Goal: Transaction & Acquisition: Purchase product/service

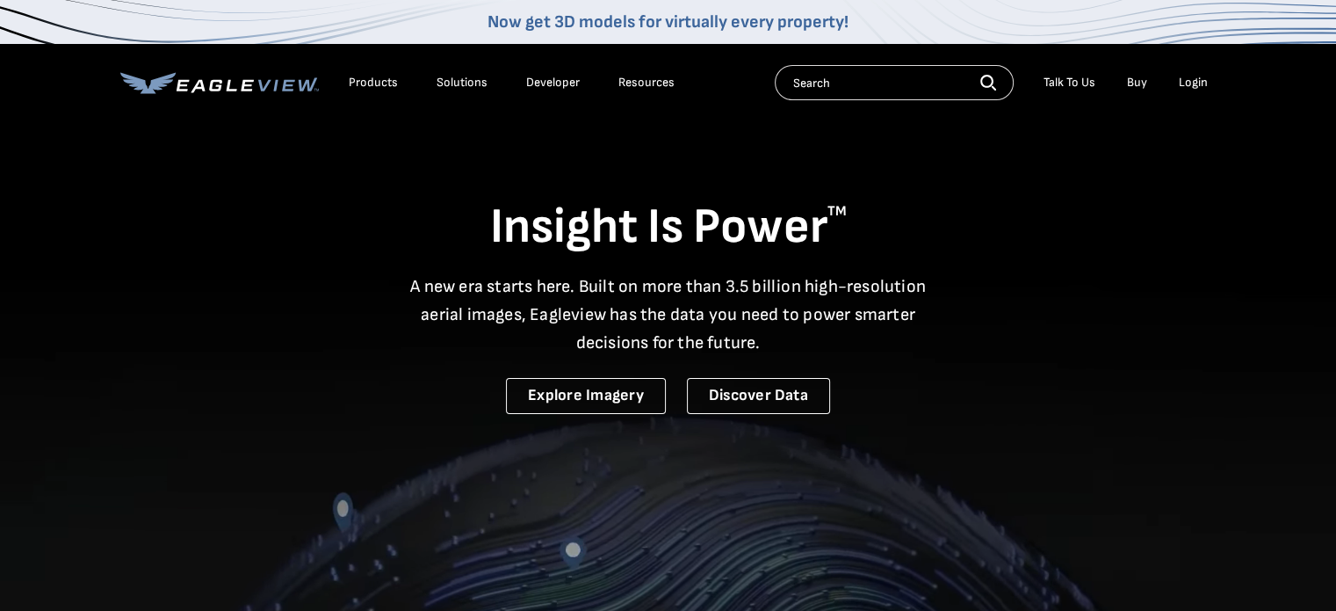
click at [1201, 83] on div "Login" at bounding box center [1193, 83] width 29 height 16
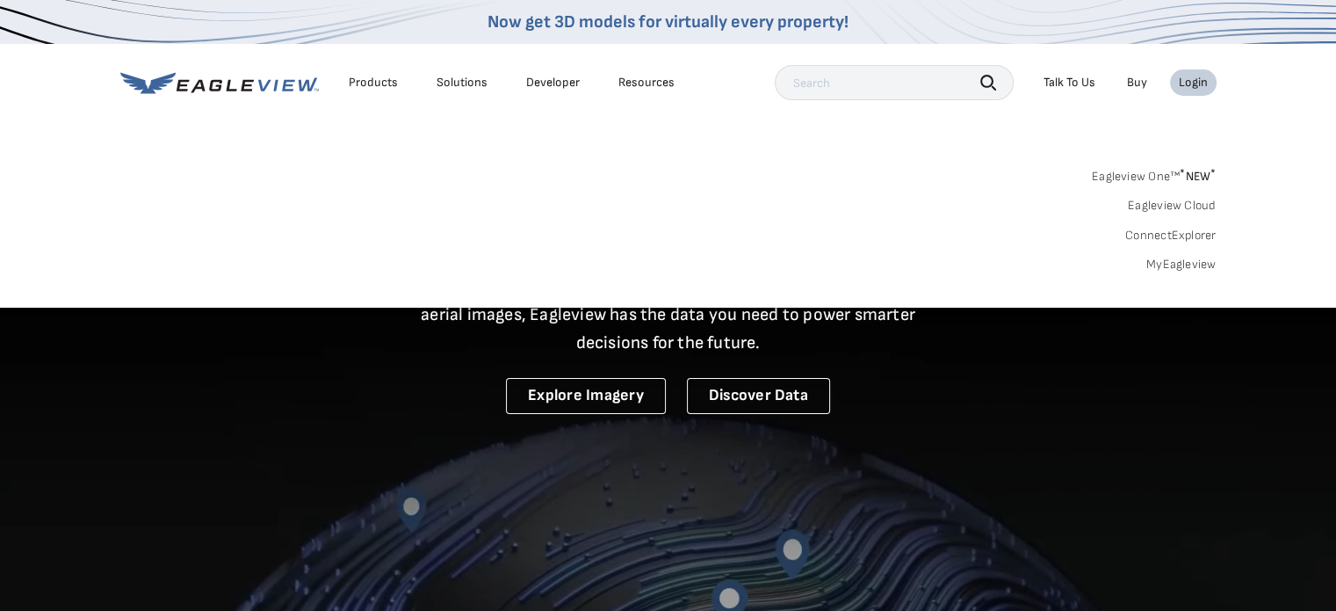
click at [1192, 87] on div "Login" at bounding box center [1193, 83] width 29 height 16
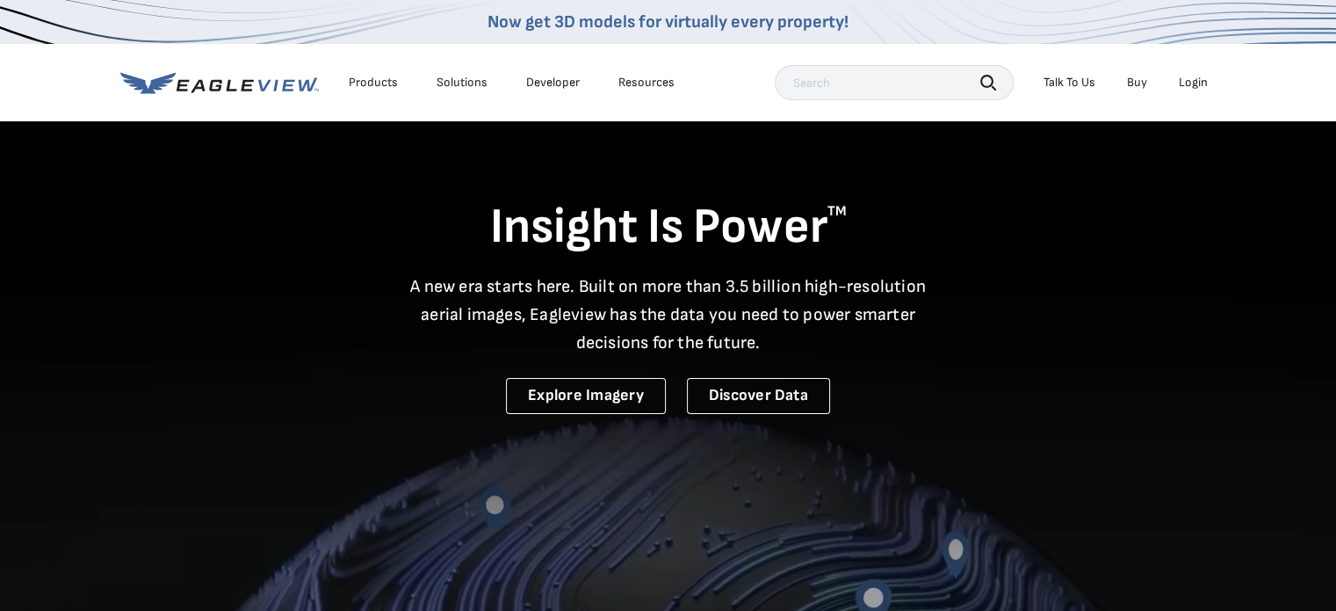
click at [1192, 87] on div "Login" at bounding box center [1193, 83] width 29 height 16
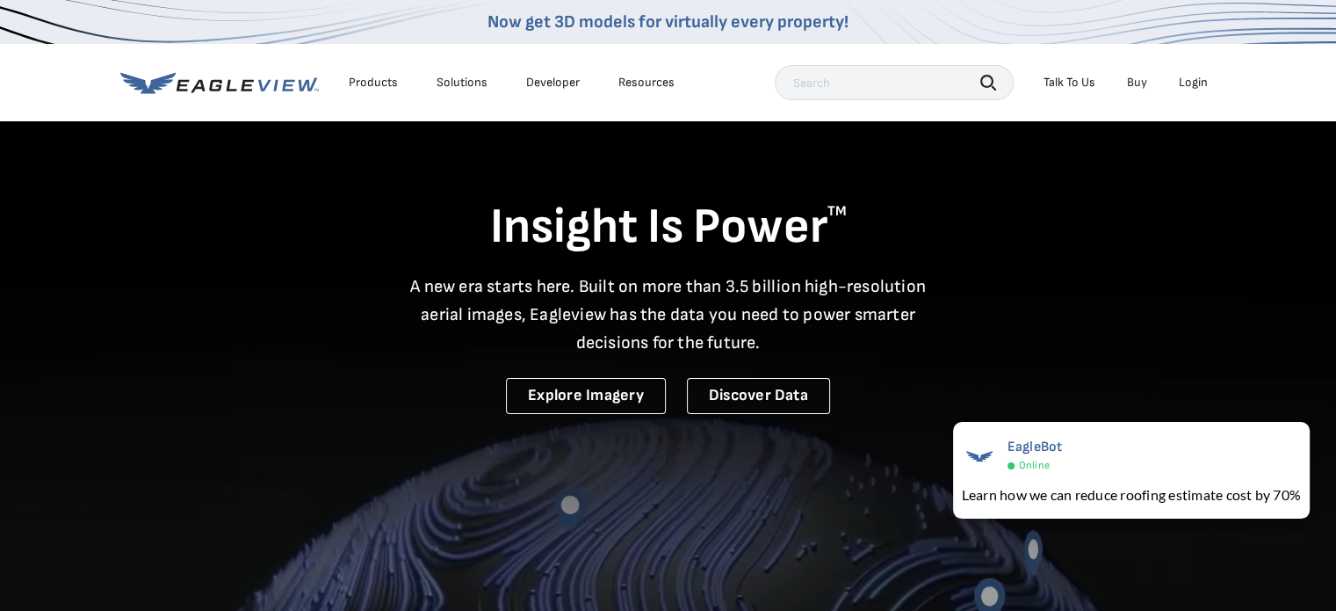
click at [1188, 80] on div "Login" at bounding box center [1193, 83] width 29 height 16
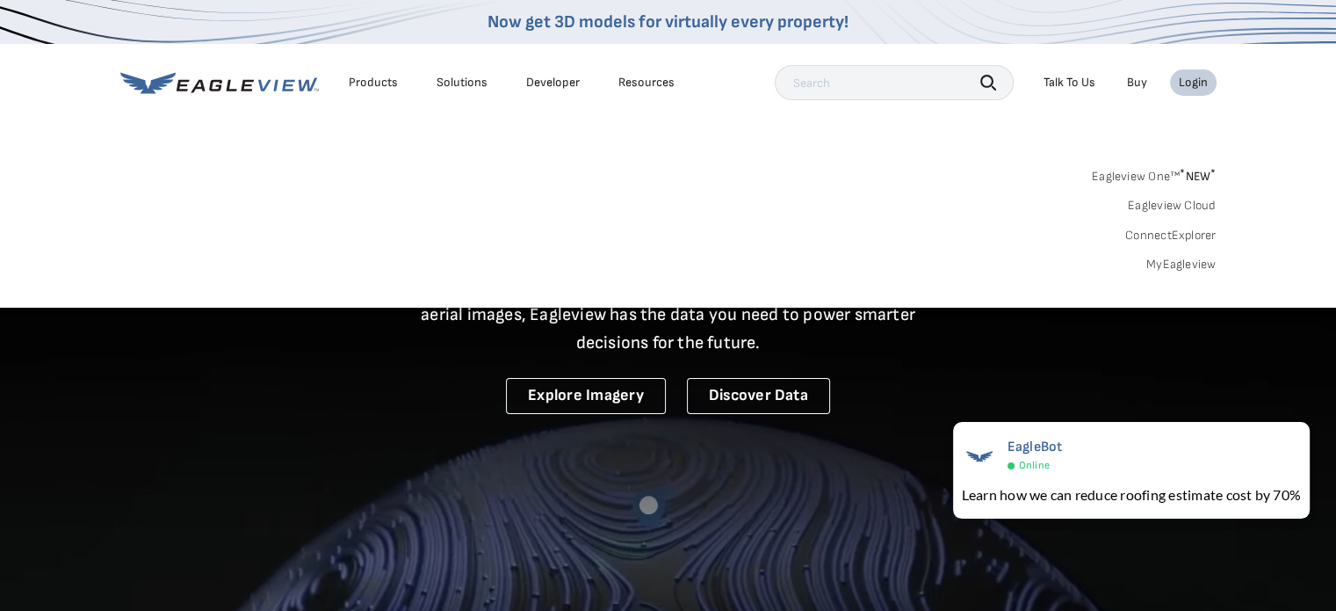
click at [1198, 79] on div "Login" at bounding box center [1193, 83] width 29 height 16
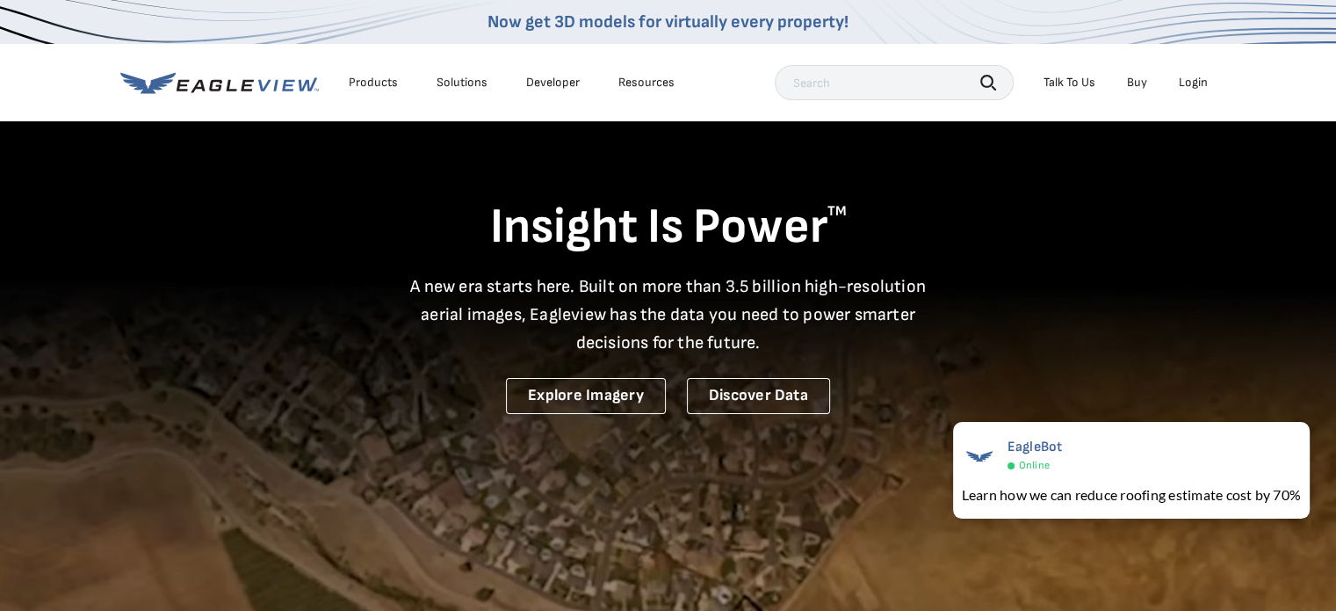
click at [1198, 79] on div "Login" at bounding box center [1193, 83] width 29 height 16
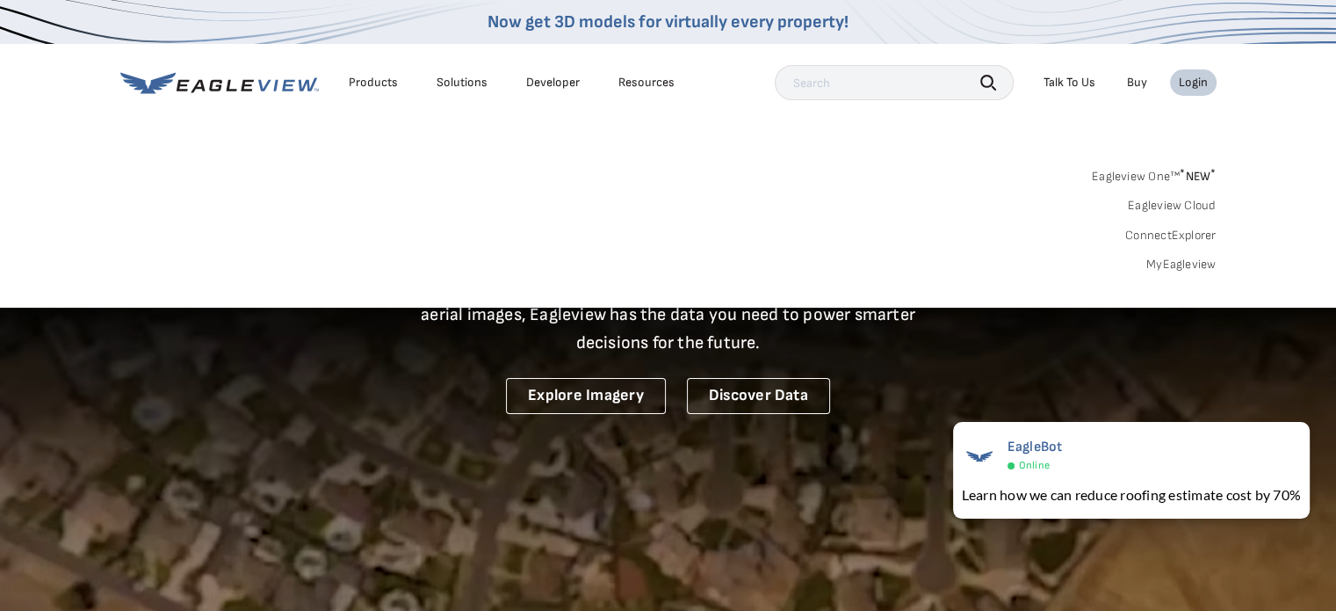
click at [1155, 177] on link "Eagleview One™ * NEW *" at bounding box center [1154, 173] width 125 height 20
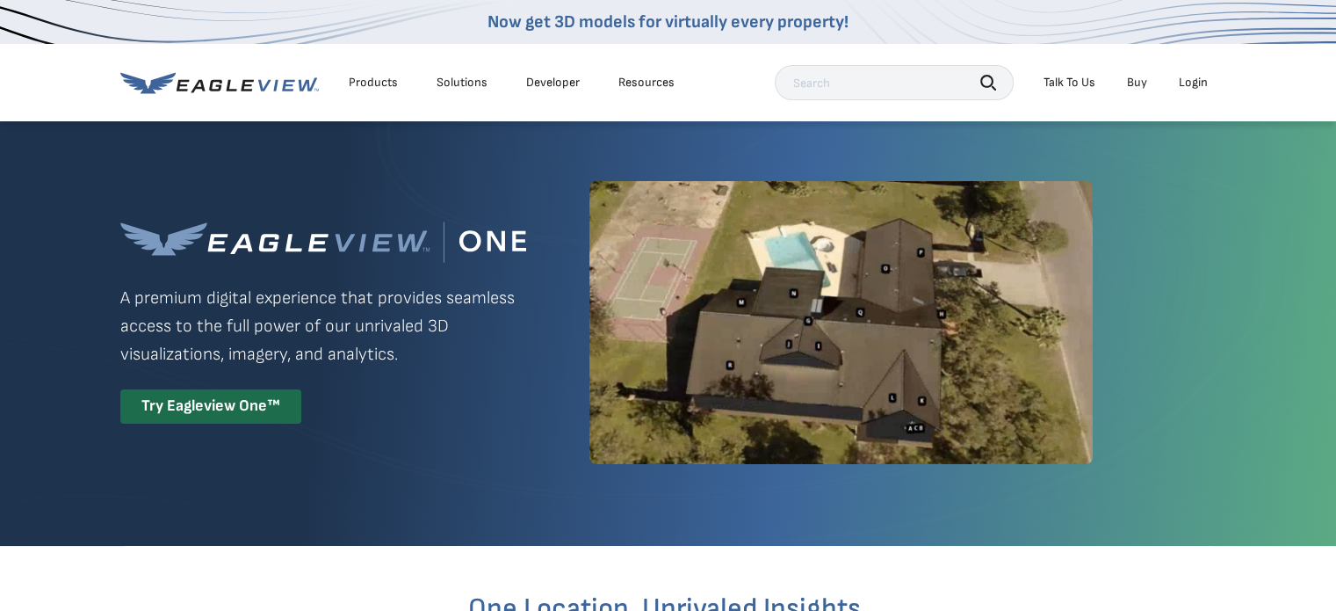
click at [1190, 83] on div "Login" at bounding box center [1193, 83] width 29 height 16
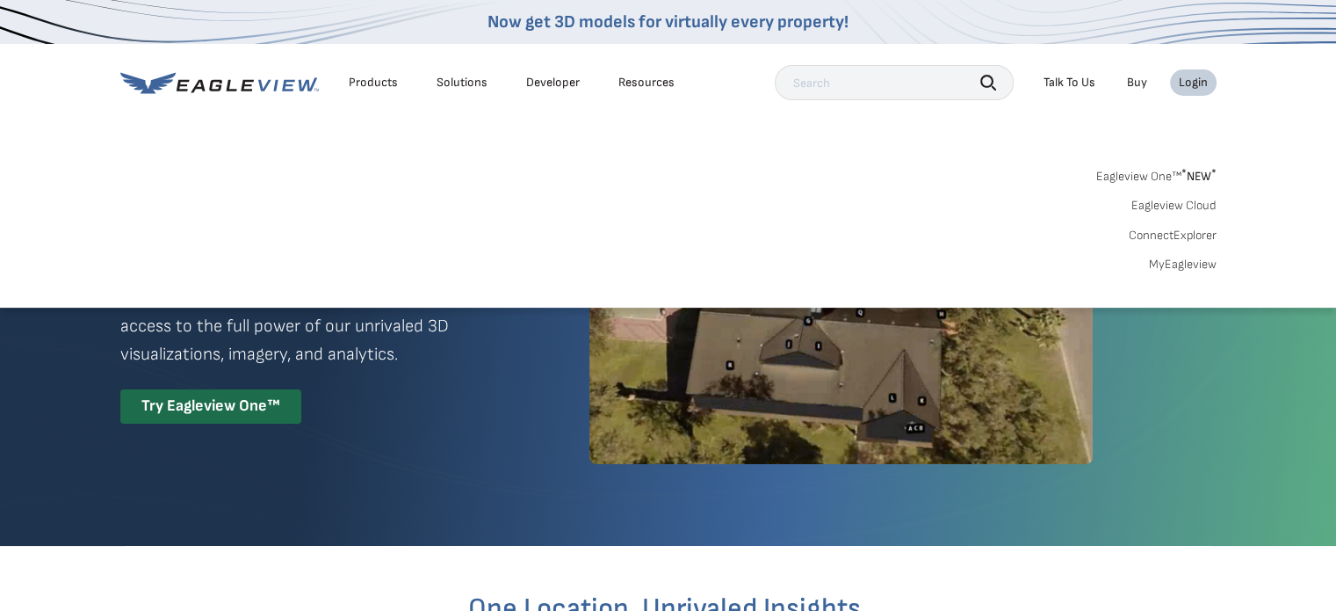
click at [215, 82] on icon at bounding box center [219, 83] width 199 height 22
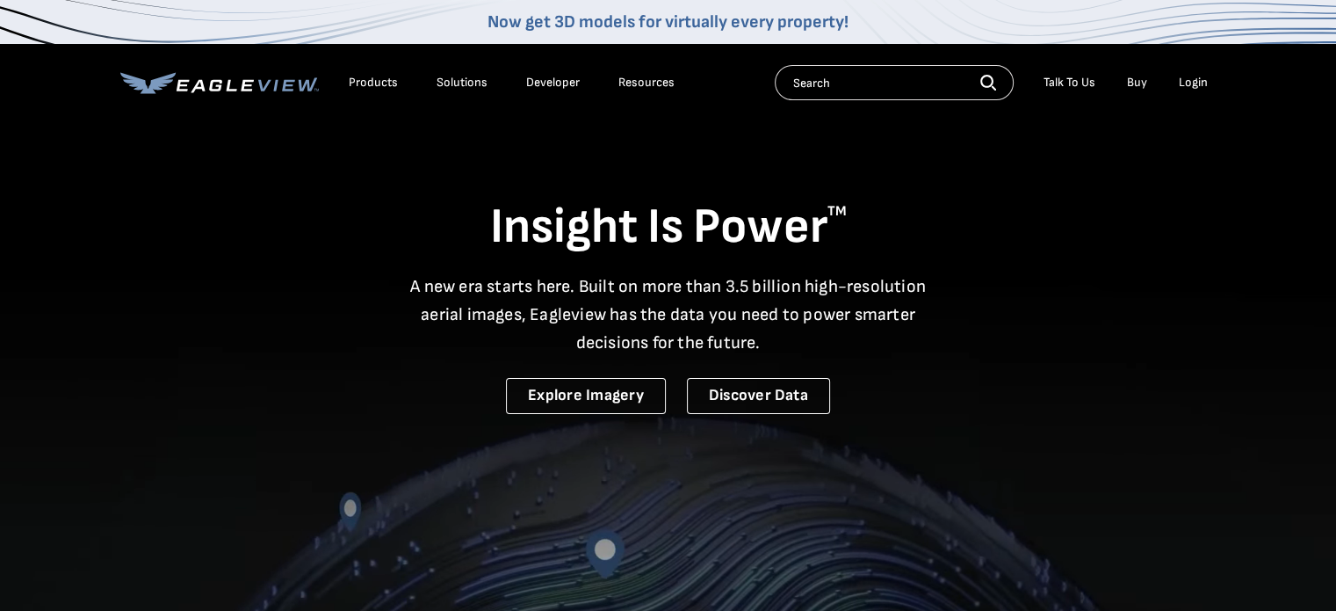
click at [1194, 87] on div "Login" at bounding box center [1193, 83] width 29 height 16
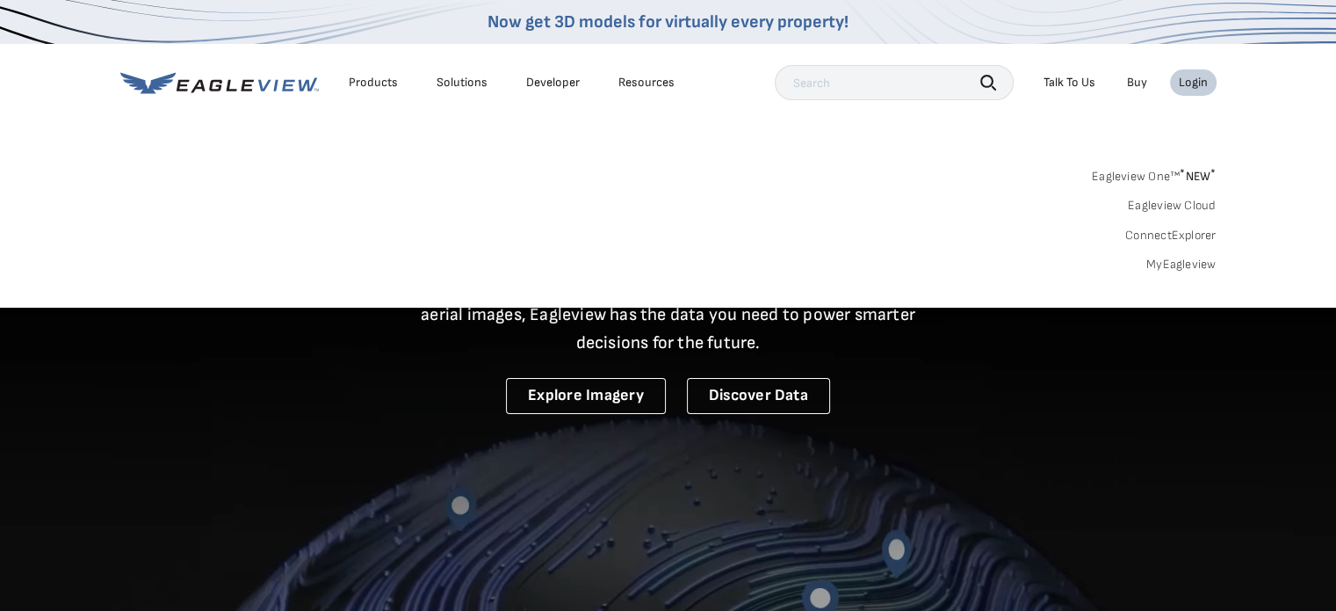
click at [1183, 264] on link "MyEagleview" at bounding box center [1182, 265] width 70 height 16
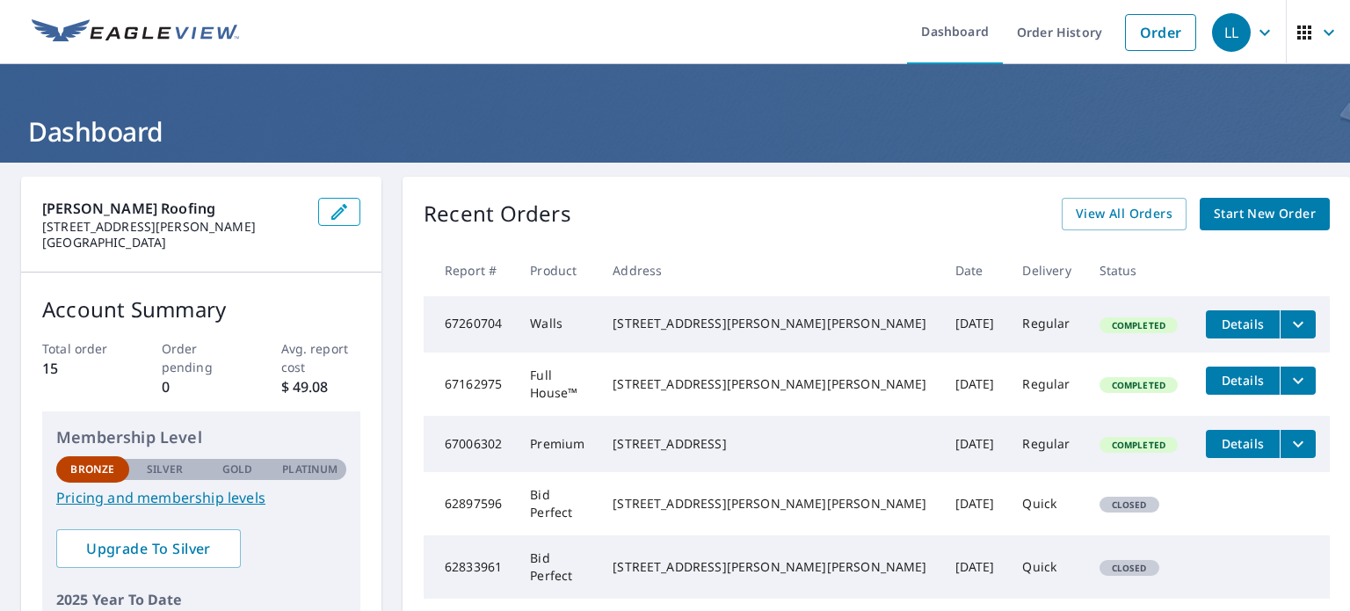
click at [1231, 210] on span "Start New Order" at bounding box center [1264, 214] width 102 height 22
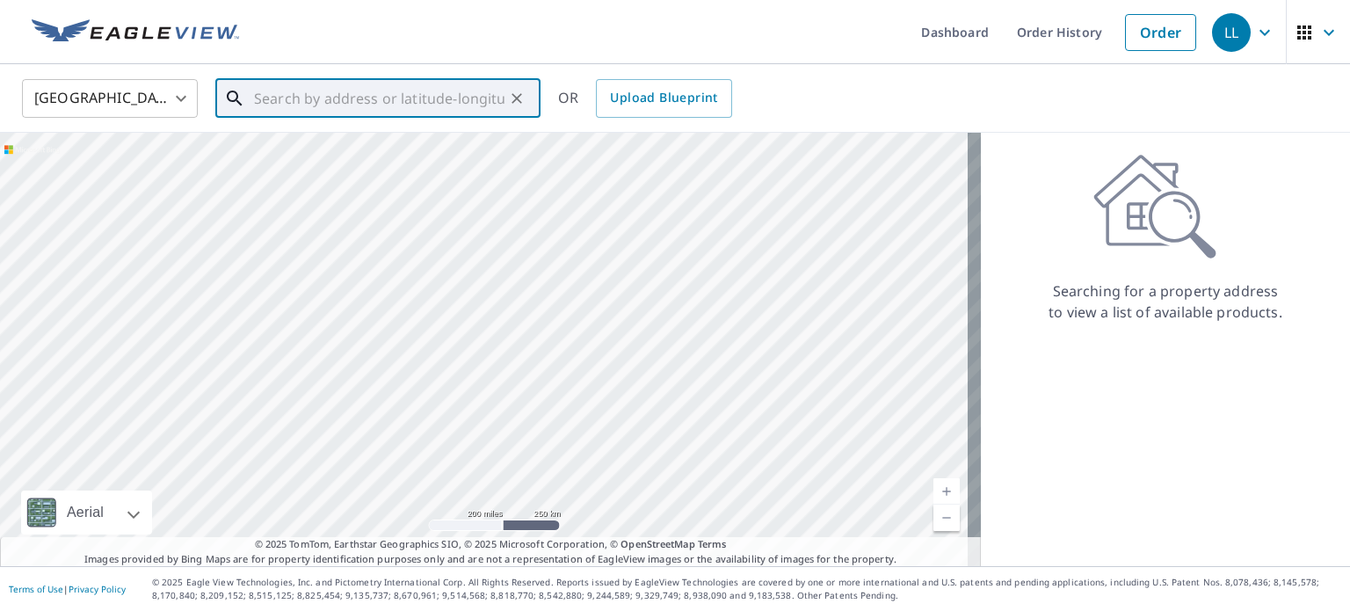
click at [337, 97] on input "text" at bounding box center [379, 98] width 250 height 49
paste input "[STREET_ADDRESS]"
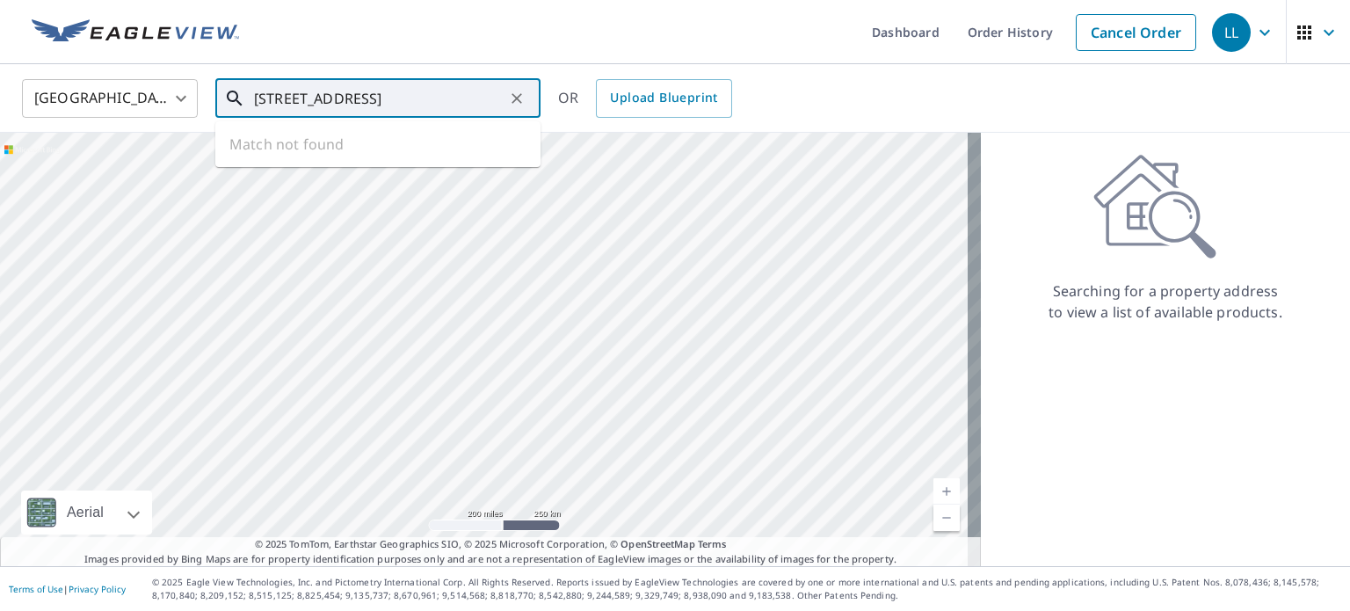
scroll to position [0, 7]
click at [349, 163] on p "[GEOGRAPHIC_DATA]" at bounding box center [388, 169] width 276 height 18
type input "[STREET_ADDRESS]"
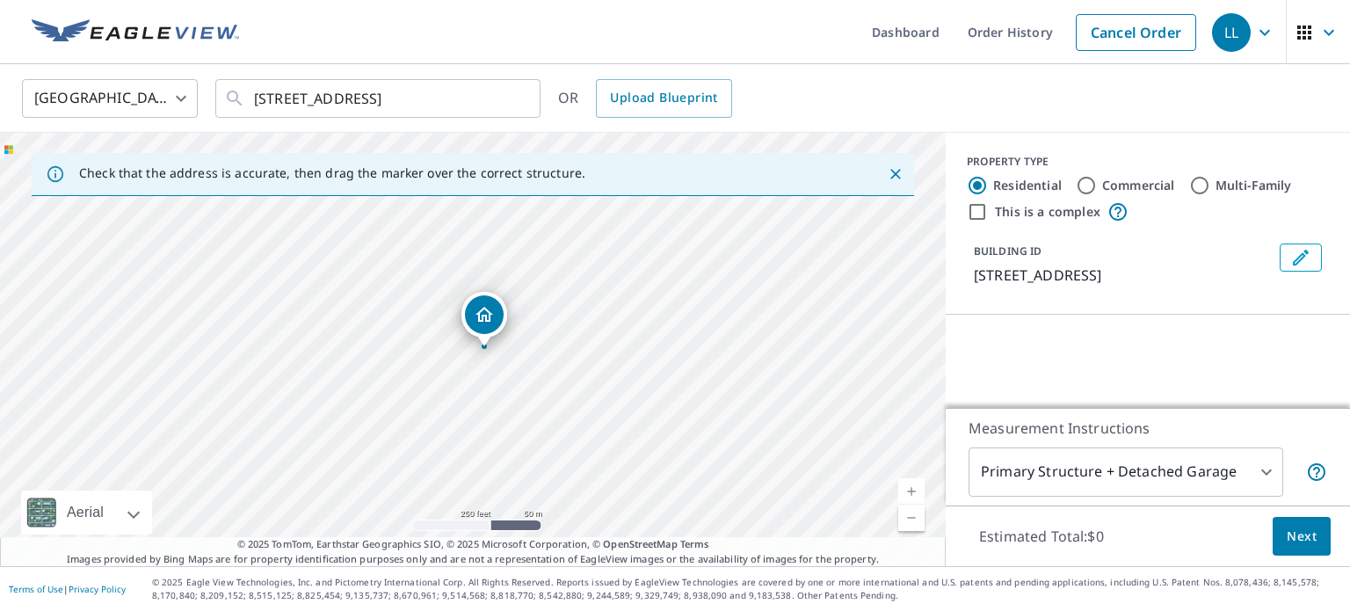
scroll to position [0, 0]
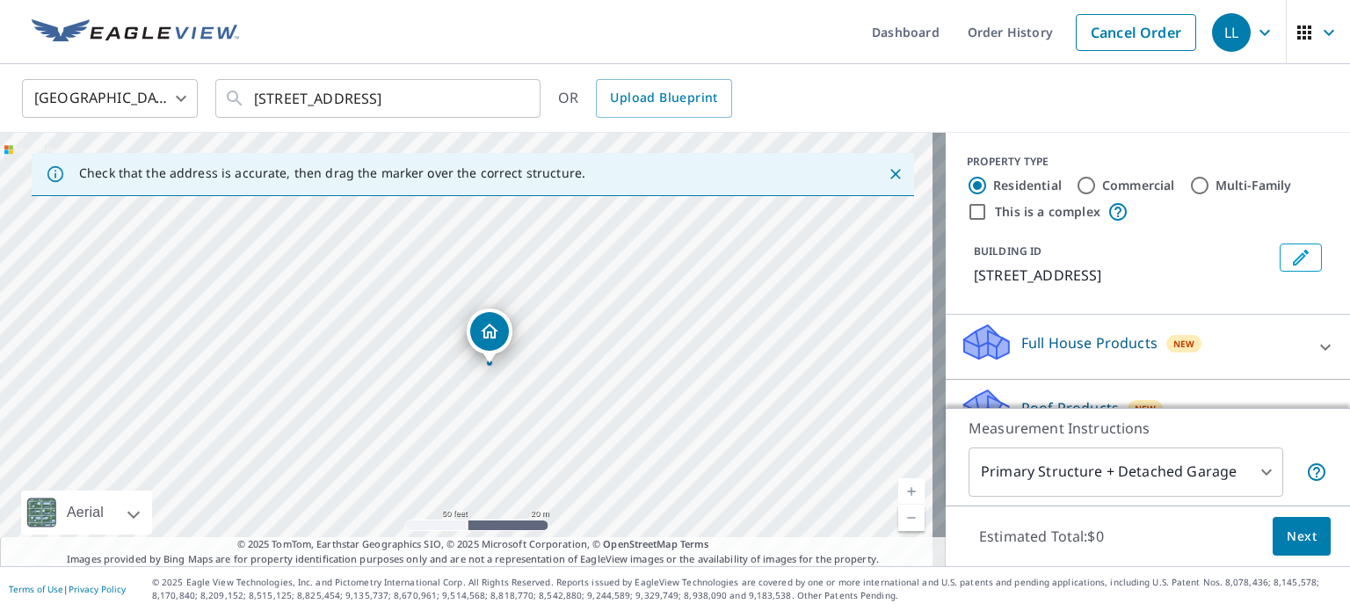
drag, startPoint x: 521, startPoint y: 298, endPoint x: 545, endPoint y: 311, distance: 27.1
click at [545, 311] on div "[STREET_ADDRESS]" at bounding box center [472, 349] width 945 height 433
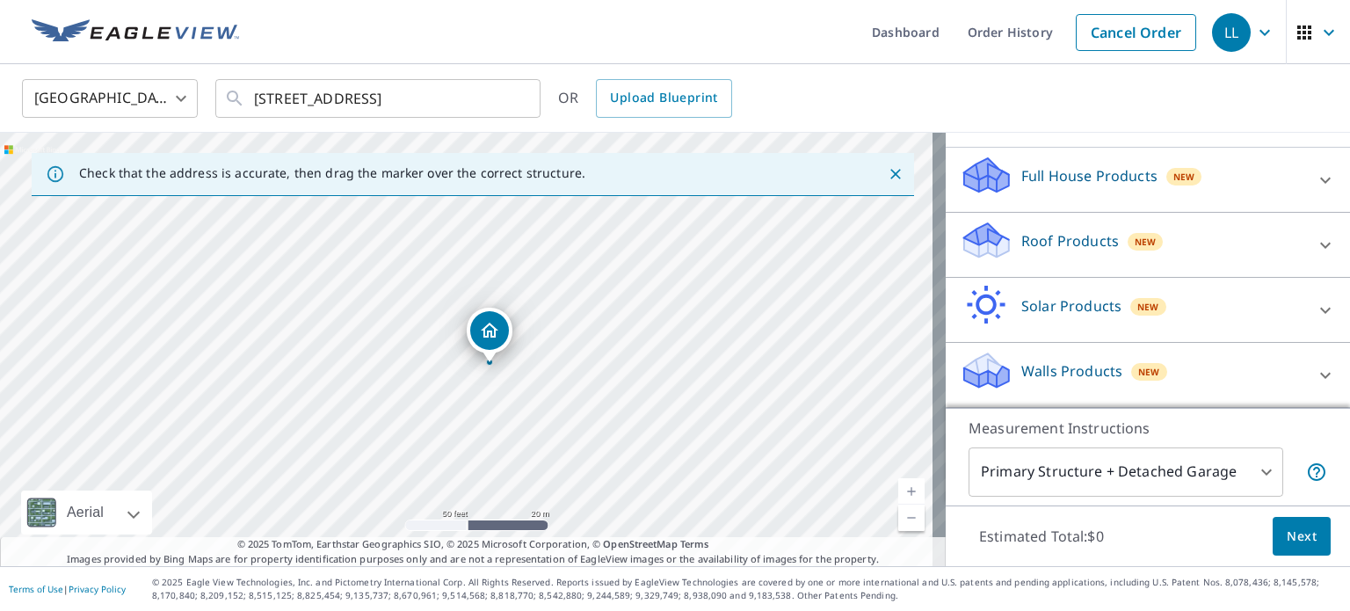
scroll to position [186, 0]
click at [1314, 245] on icon at bounding box center [1324, 245] width 21 height 21
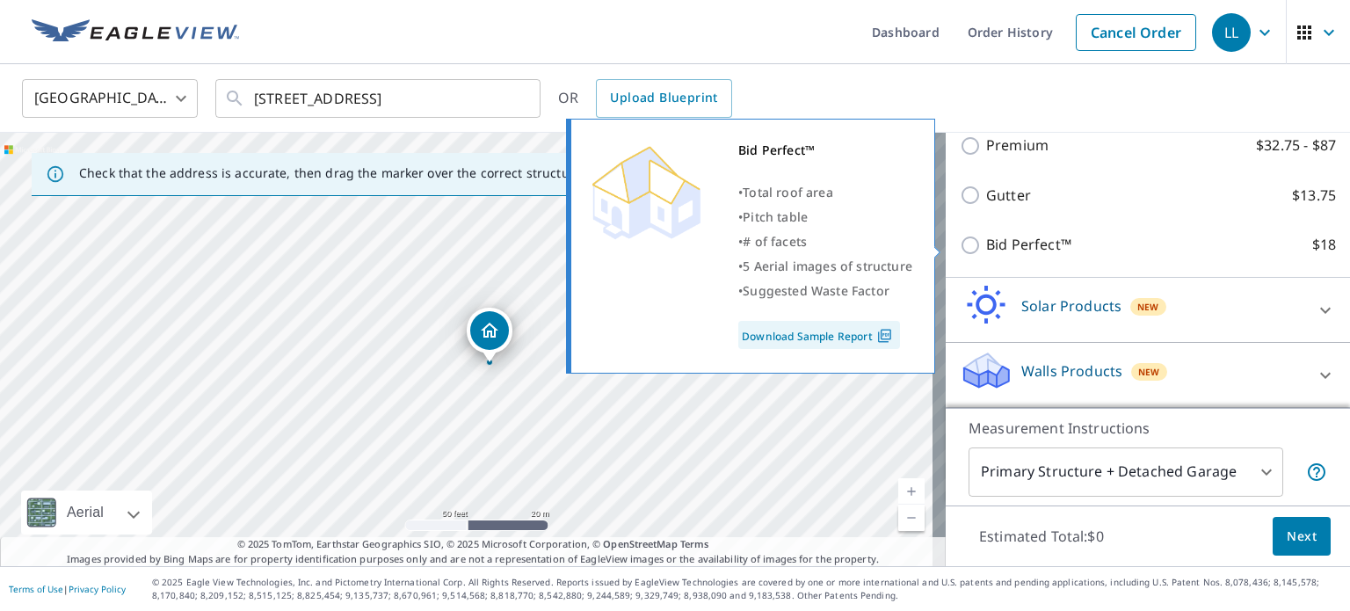
scroll to position [247, 0]
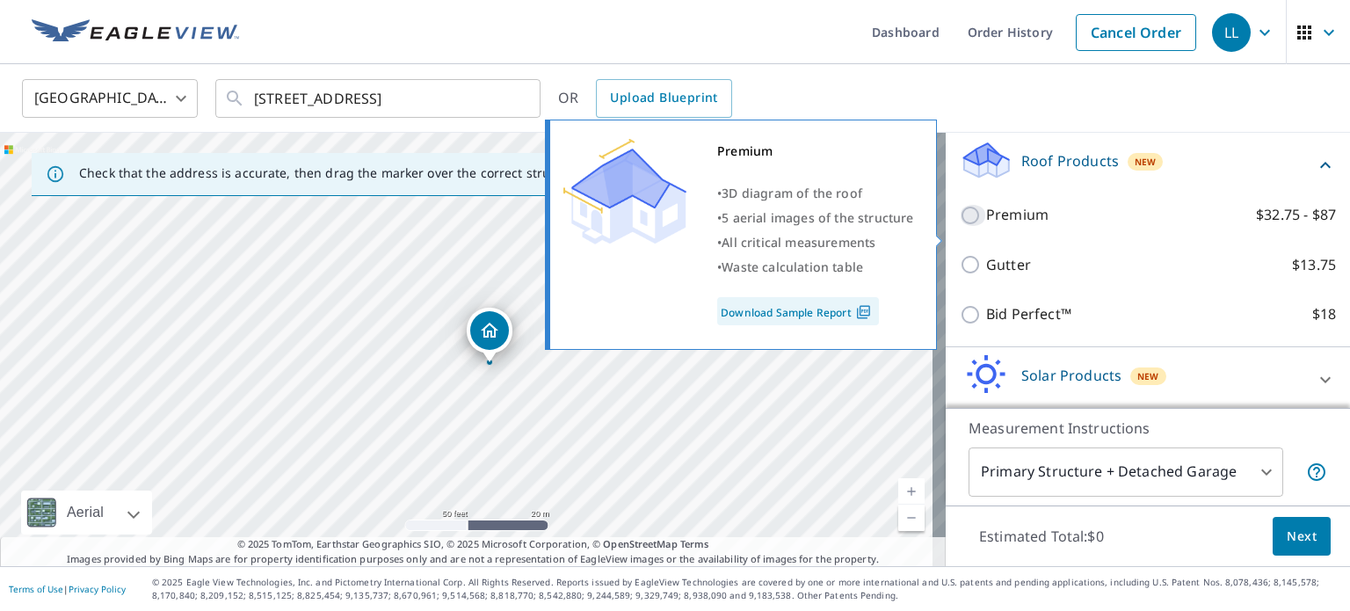
click at [961, 226] on input "Premium $32.75 - $87" at bounding box center [972, 215] width 26 height 21
checkbox input "true"
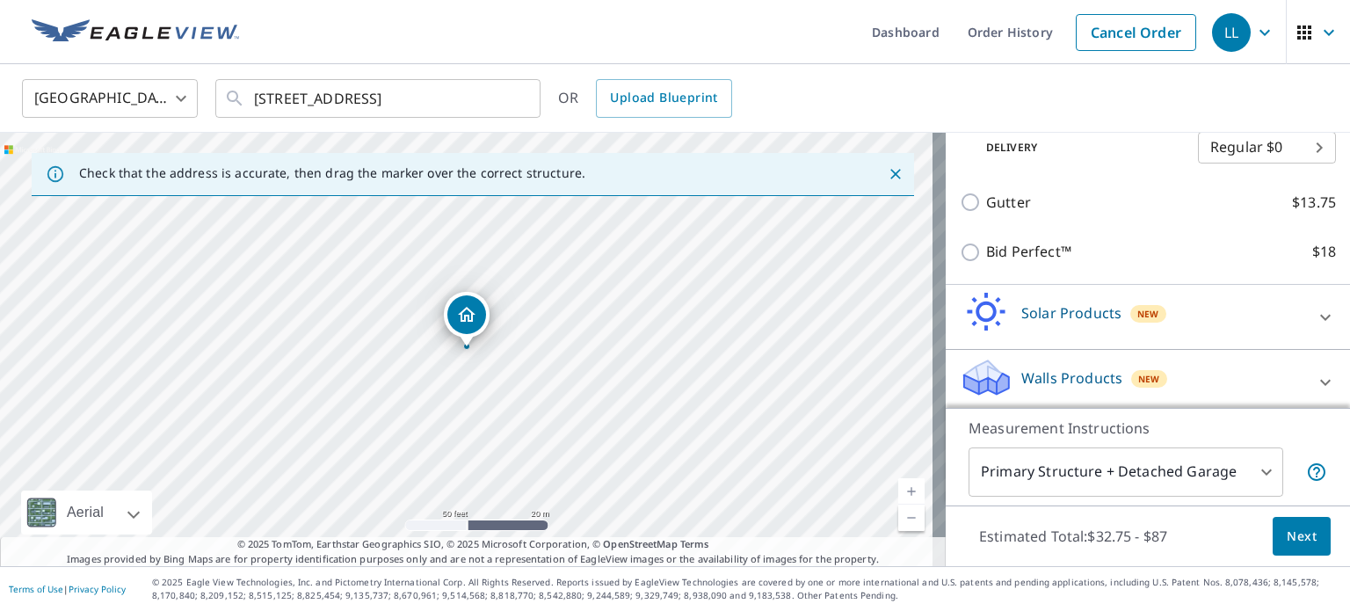
scroll to position [393, 0]
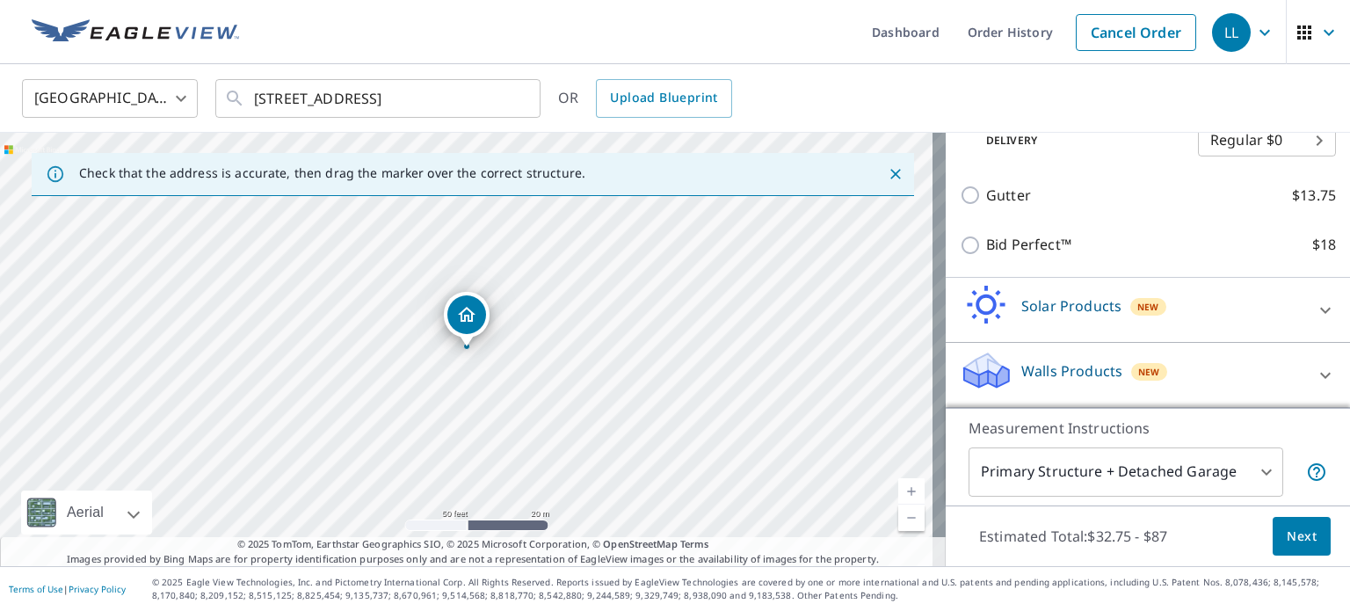
click at [1289, 539] on span "Next" at bounding box center [1301, 536] width 30 height 22
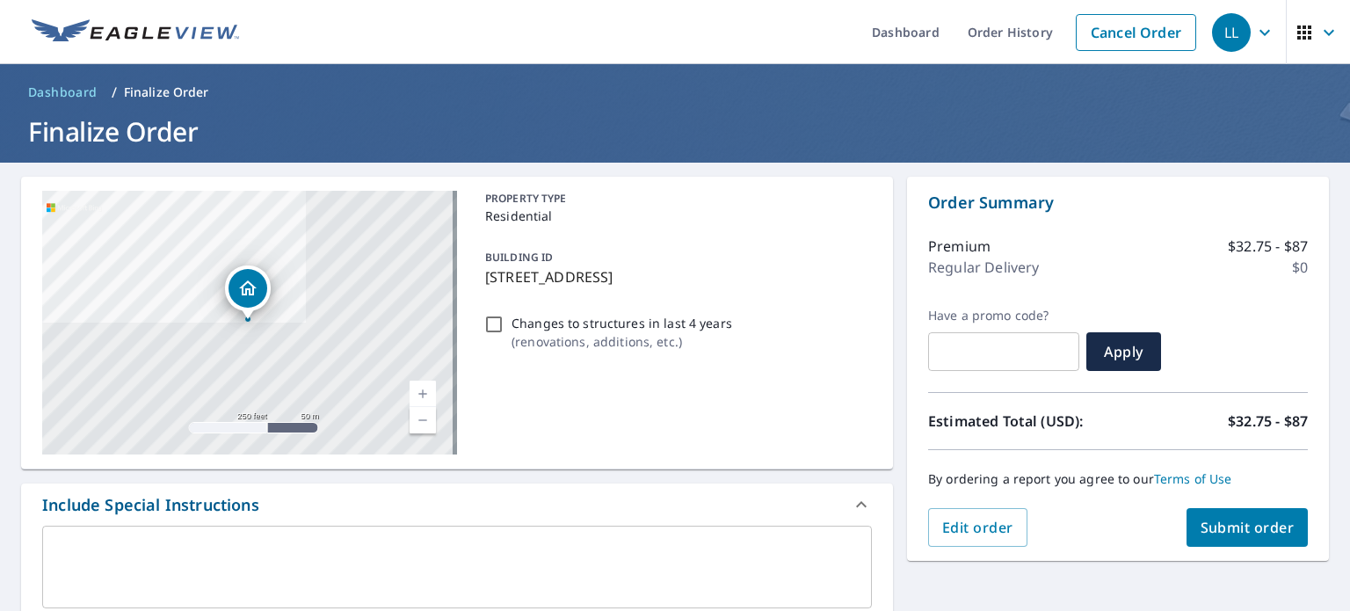
click at [1227, 526] on span "Submit order" at bounding box center [1247, 527] width 94 height 19
